Goal: Information Seeking & Learning: Find specific fact

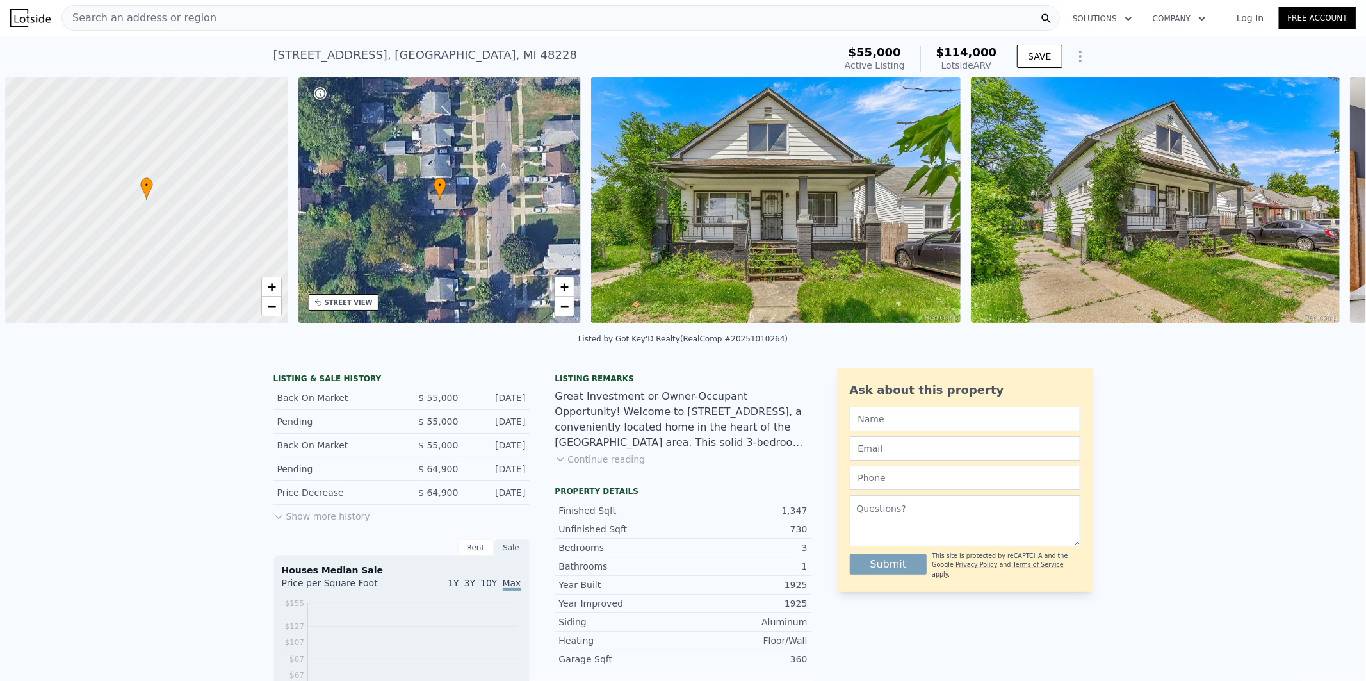
scroll to position [0, 4]
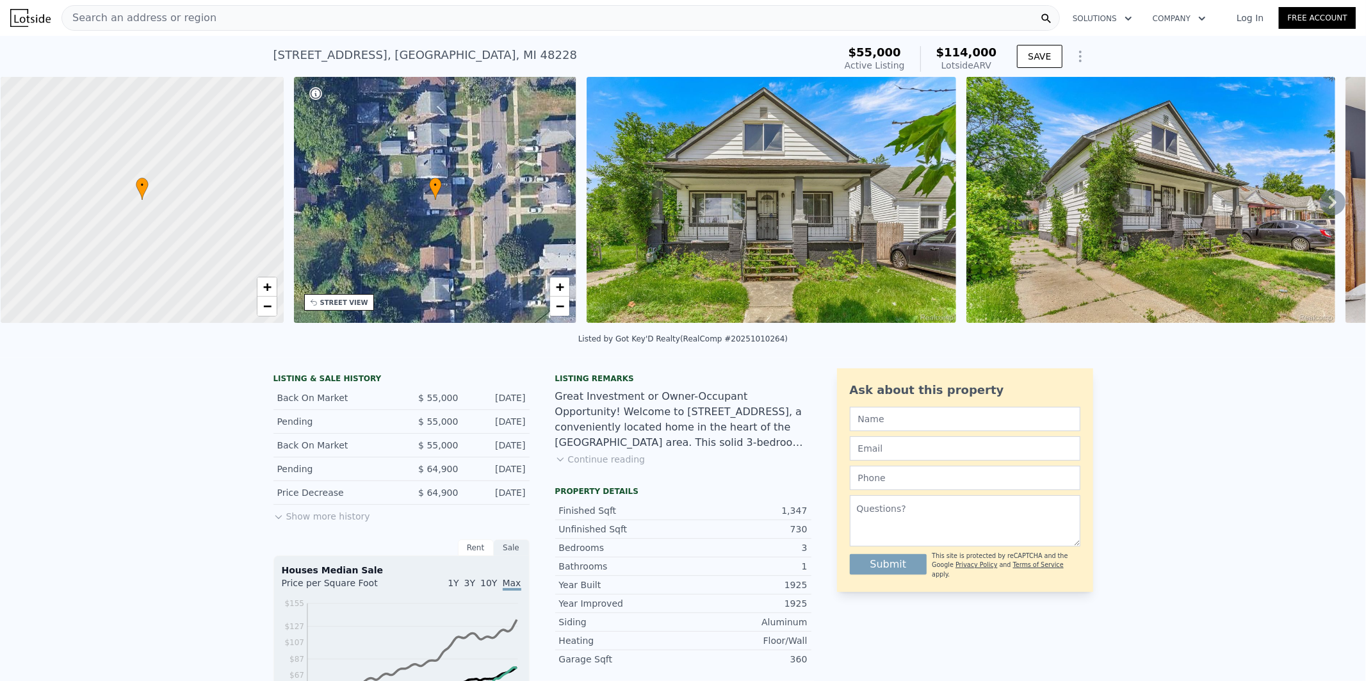
click at [331, 523] on button "Show more history" at bounding box center [321, 514] width 97 height 18
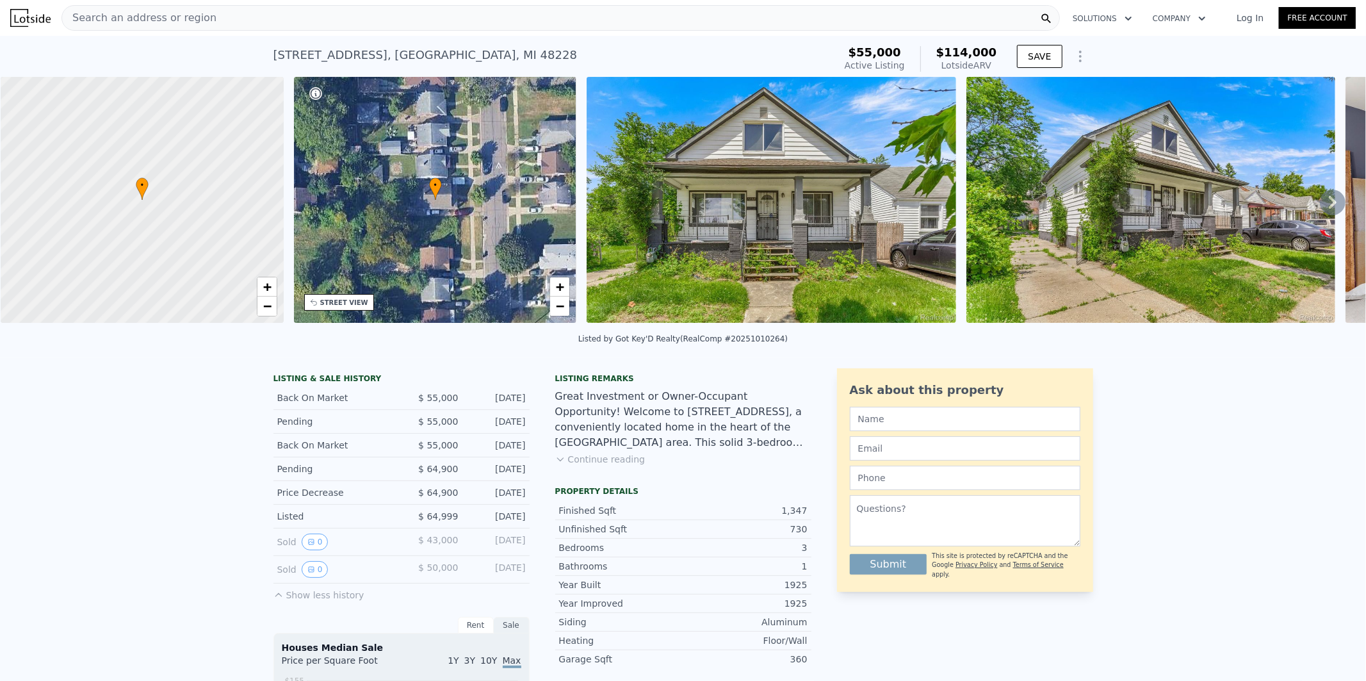
click at [332, 19] on div "Search an address or region" at bounding box center [560, 18] width 999 height 26
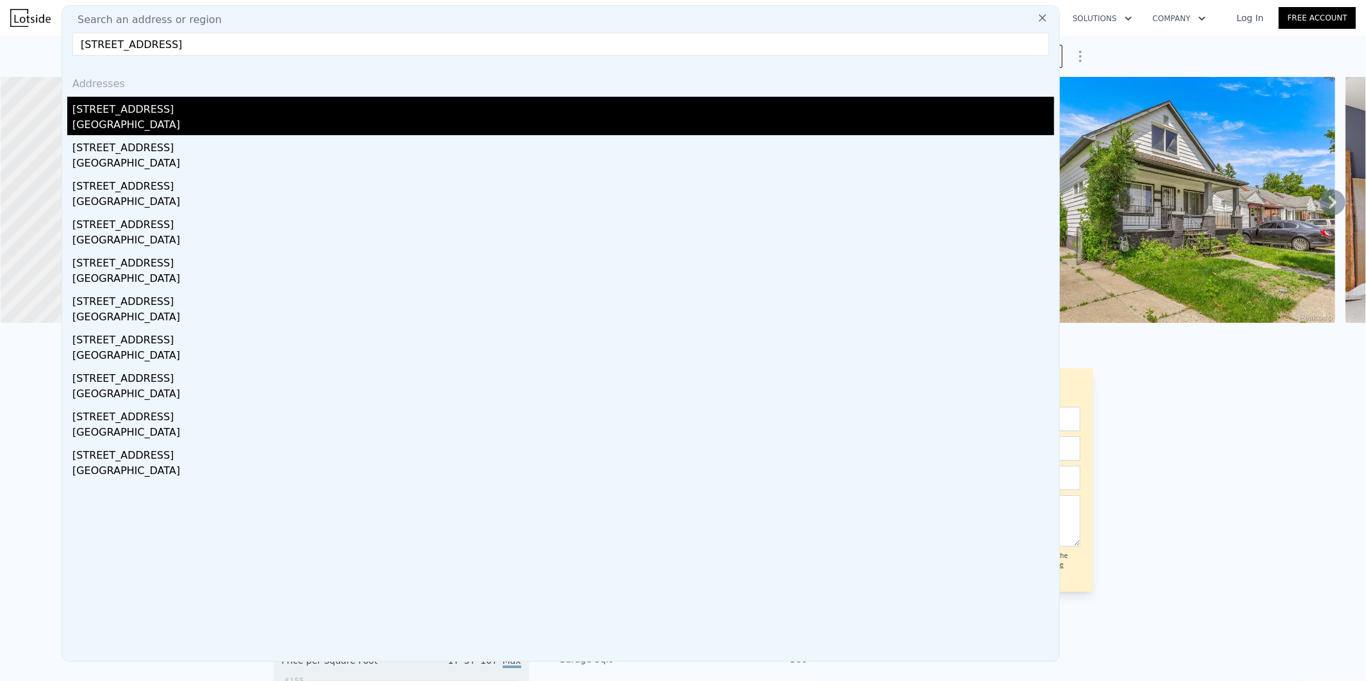
type input "[STREET_ADDRESS]"
click at [119, 118] on div "[GEOGRAPHIC_DATA]" at bounding box center [563, 126] width 982 height 18
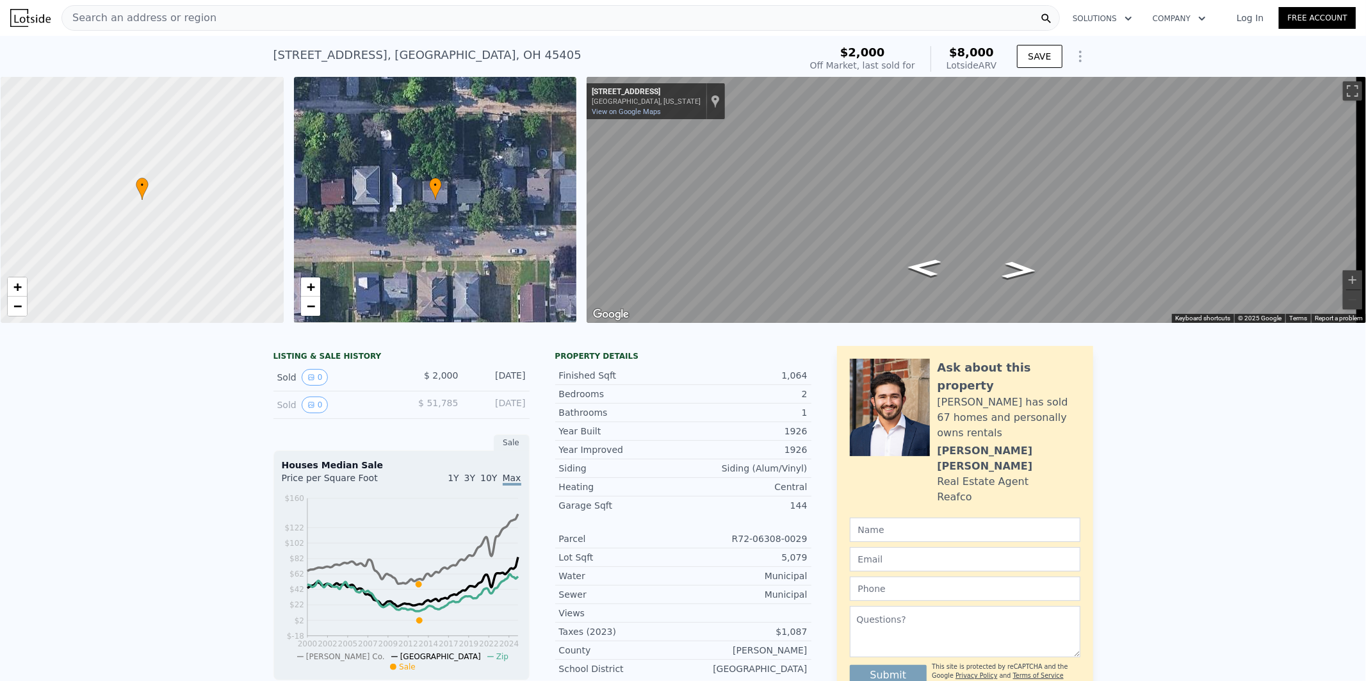
click at [1247, 17] on link "Log In" at bounding box center [1250, 18] width 58 height 13
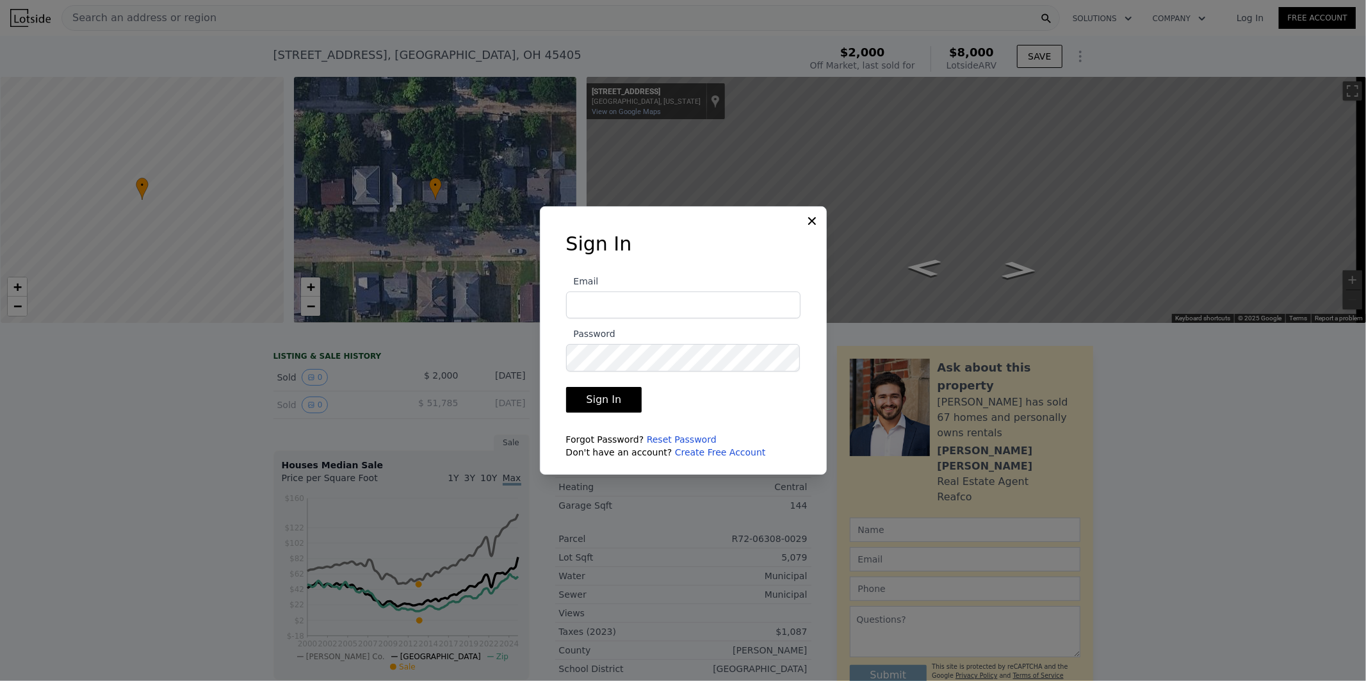
type input "[PERSON_NAME][EMAIL_ADDRESS][DOMAIN_NAME]"
click at [621, 397] on button "Sign In" at bounding box center [604, 400] width 76 height 26
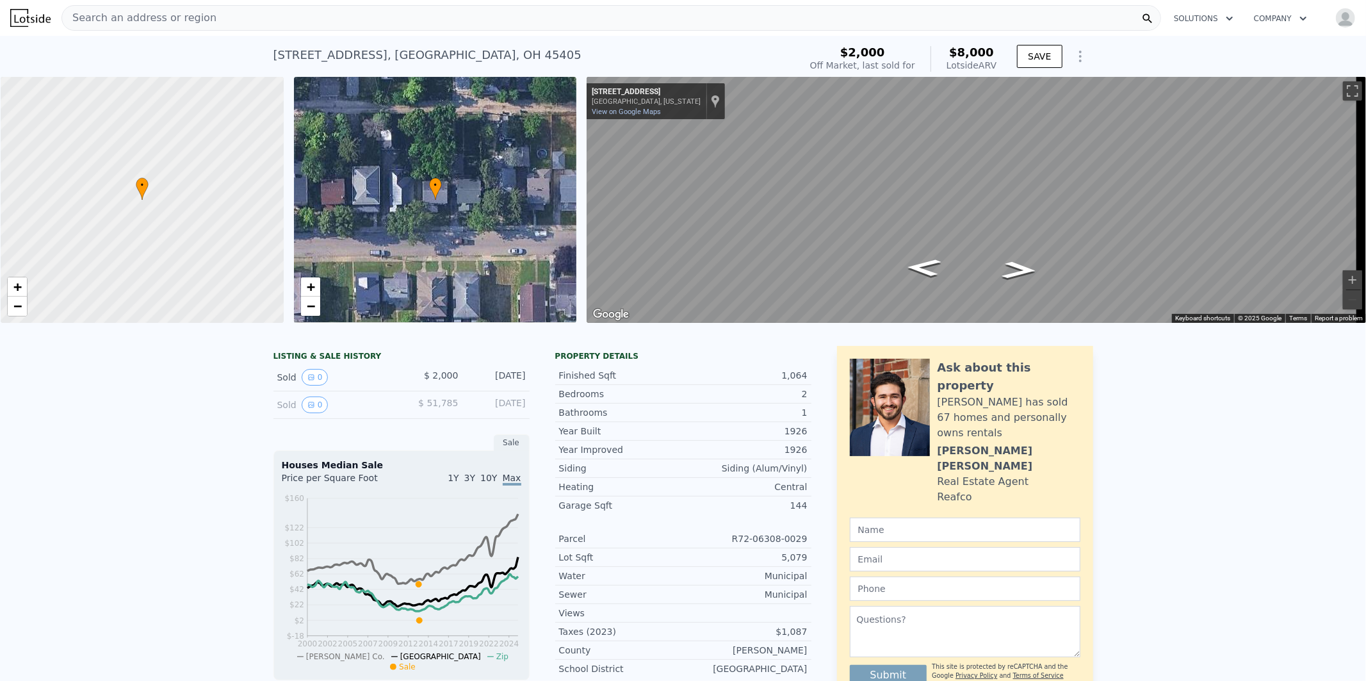
click at [1230, 425] on div "LISTING & SALE HISTORY Sold 0 $ 2,000 [DATE] Sold 0 $ 51,785 [DATE] Sale Houses…" at bounding box center [683, 641] width 1366 height 610
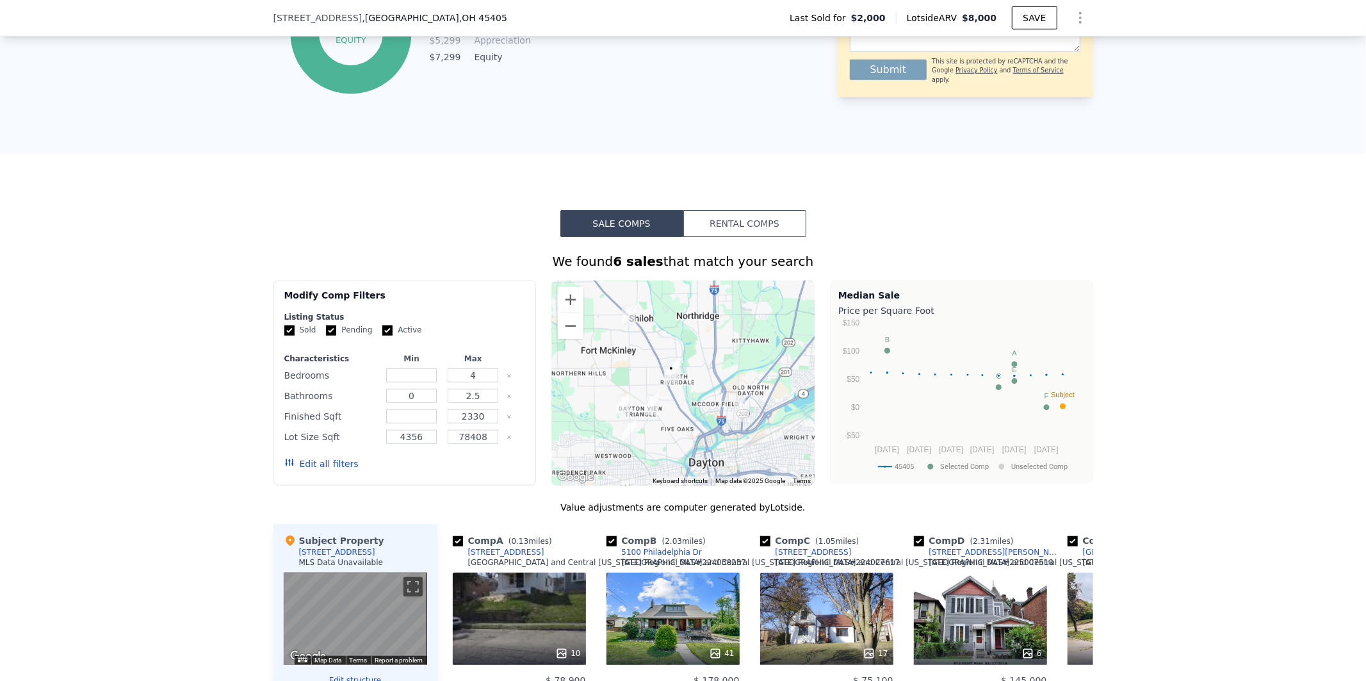
scroll to position [802, 0]
